Goal: Navigation & Orientation: Go to known website

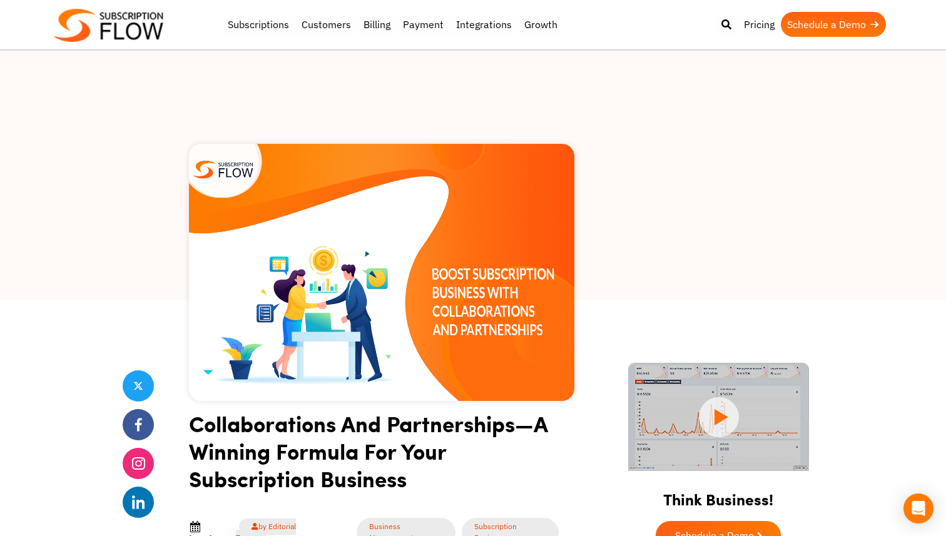
click at [110, 24] on img at bounding box center [109, 25] width 110 height 33
